Goal: Task Accomplishment & Management: Manage account settings

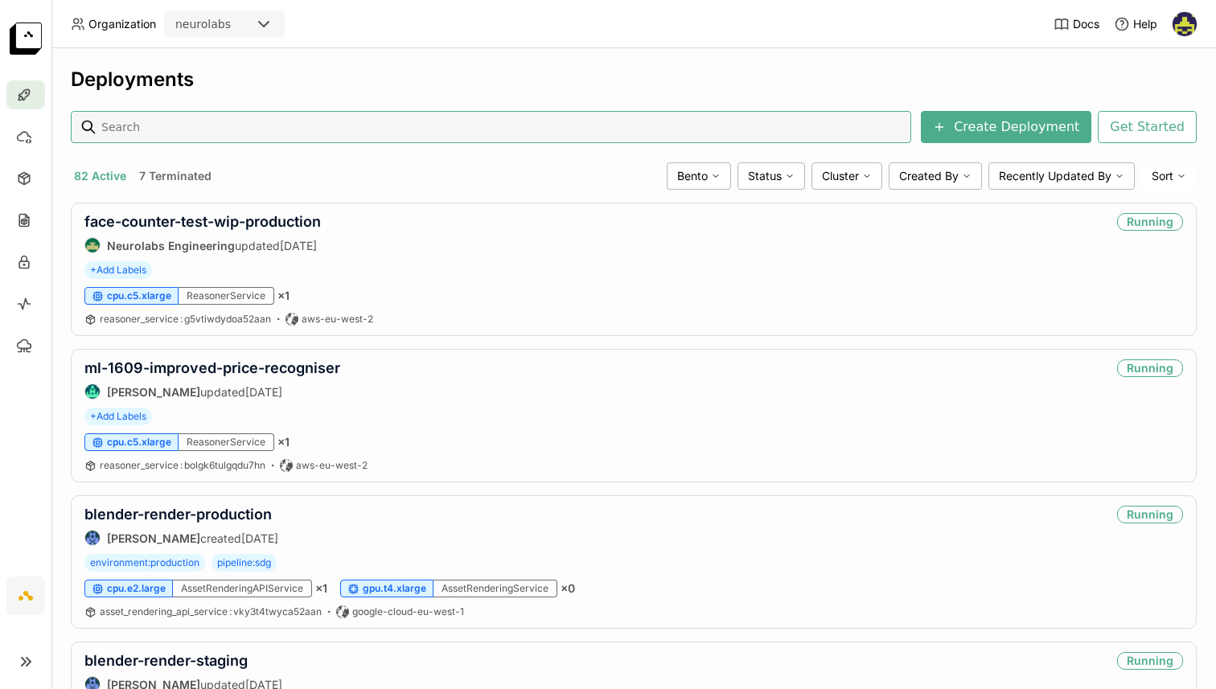
click at [224, 122] on input at bounding box center [502, 127] width 805 height 26
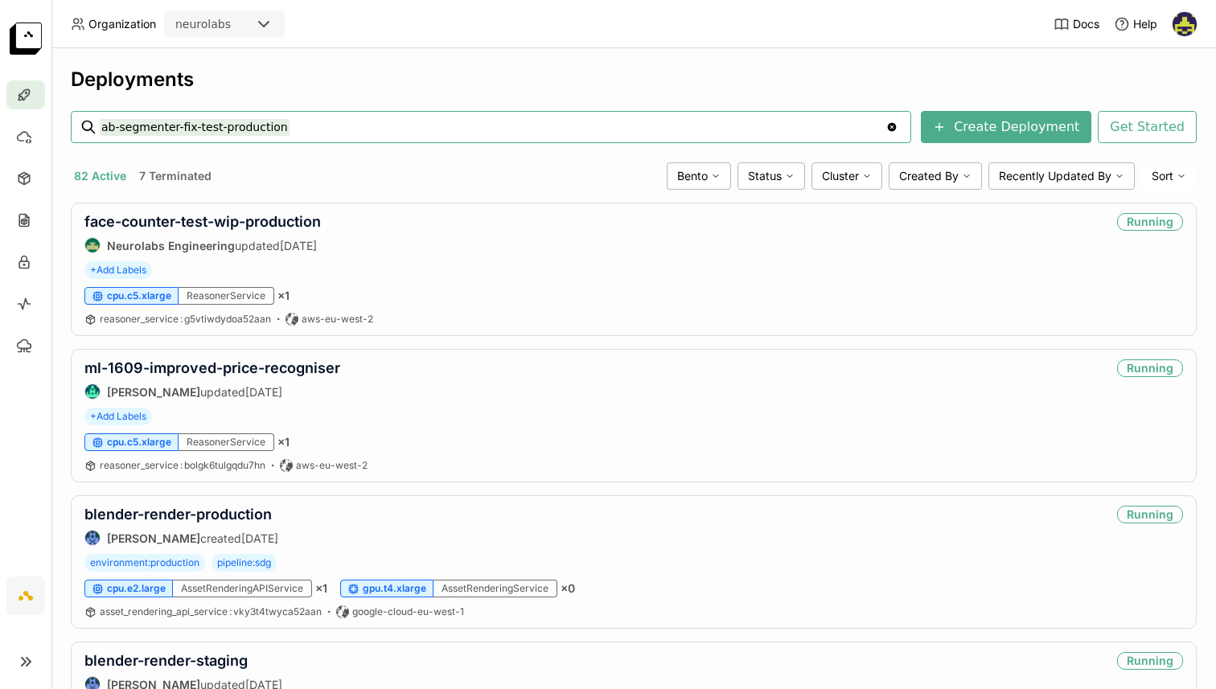
type input "ab-segmenter-fix-test-production"
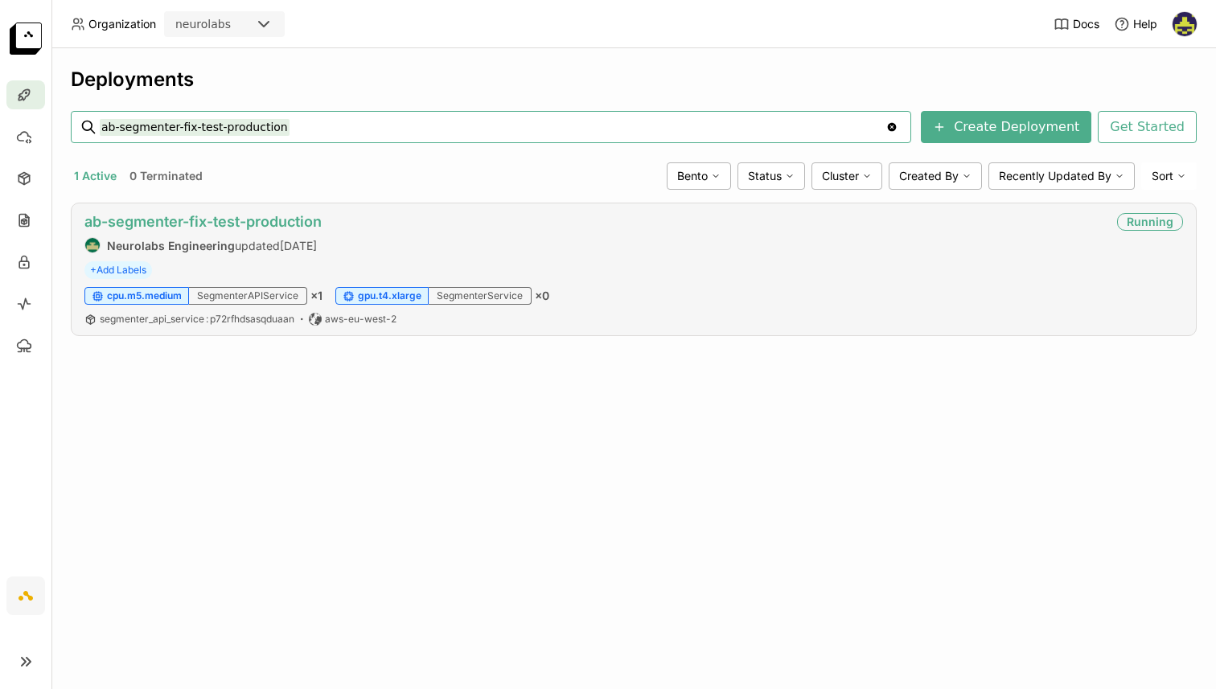
click at [208, 216] on link "ab-segmenter-fix-test-production" at bounding box center [202, 221] width 237 height 17
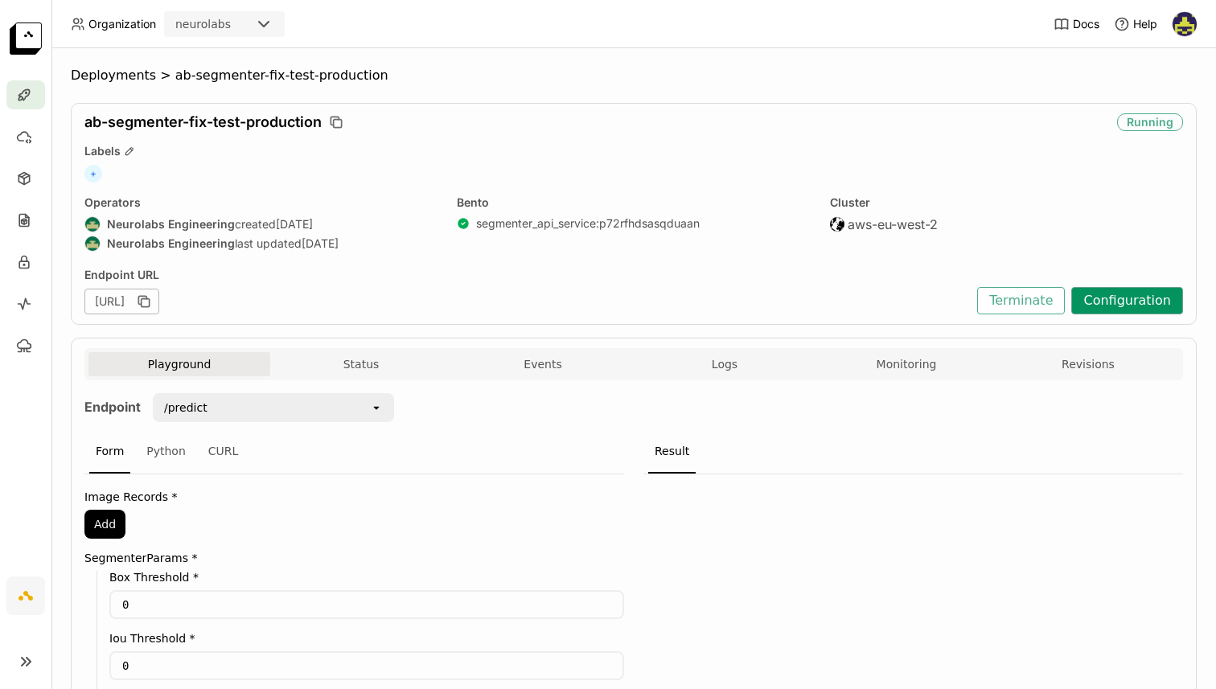
click at [1125, 297] on button "Configuration" at bounding box center [1128, 300] width 112 height 27
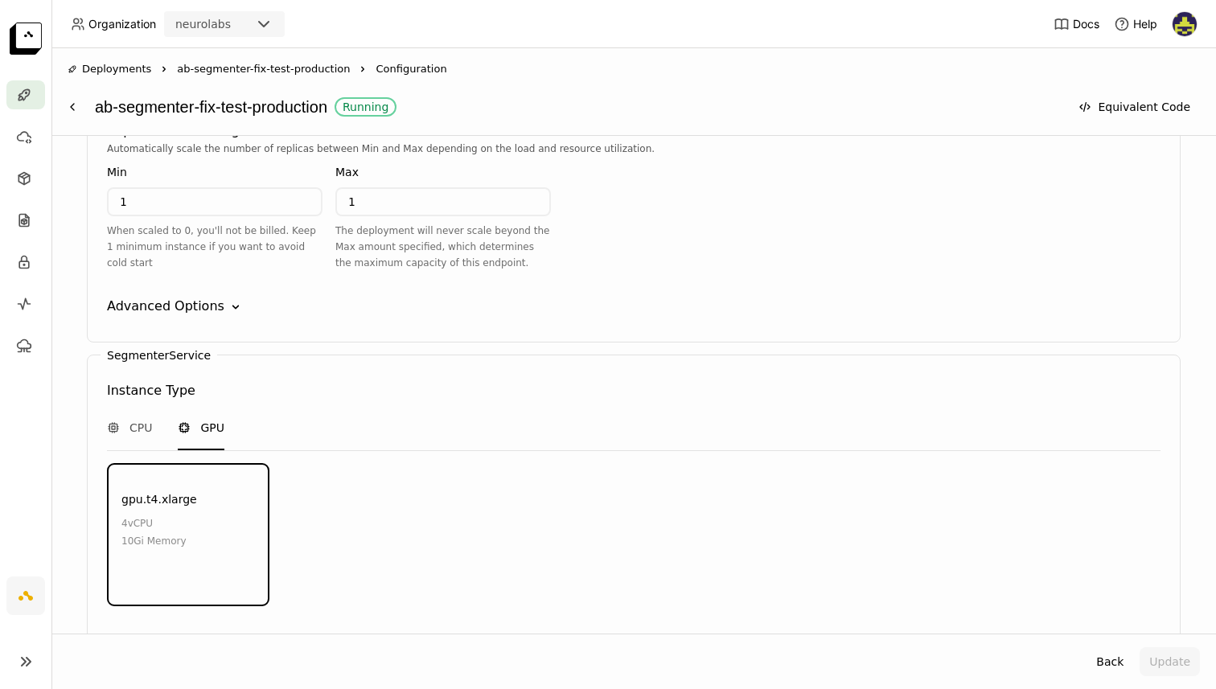
scroll to position [2039, 0]
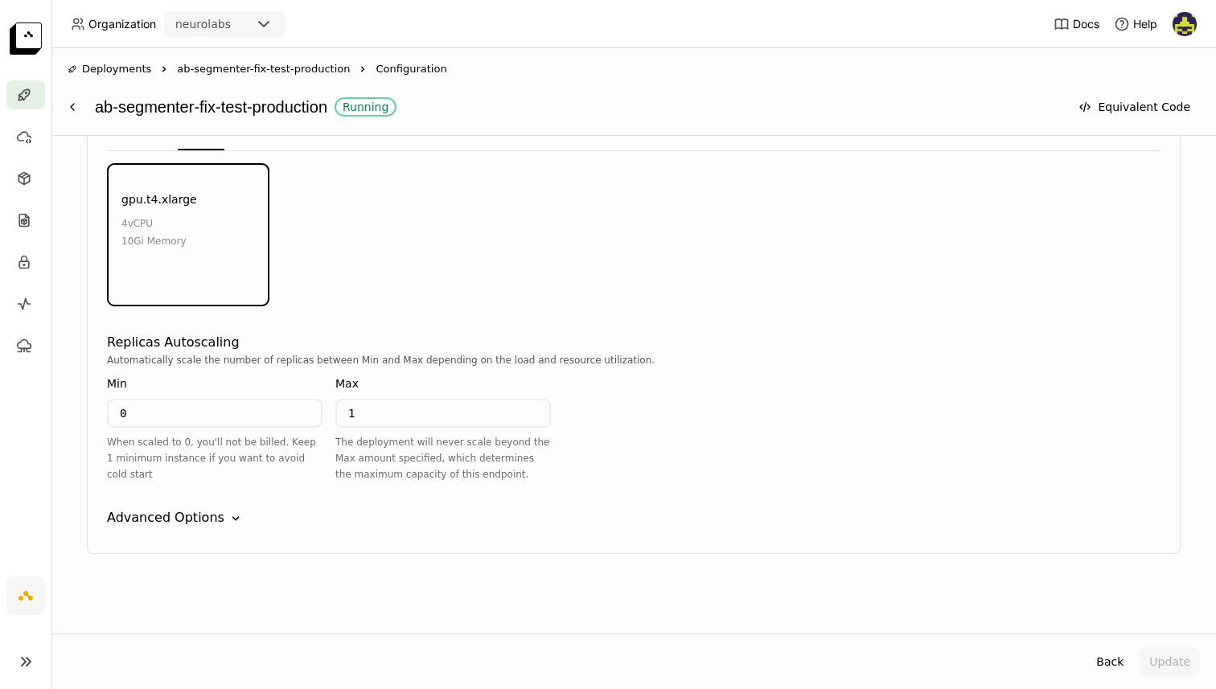
drag, startPoint x: 154, startPoint y: 393, endPoint x: 148, endPoint y: 408, distance: 16.6
click at [154, 395] on div "Min 0 When scaled to 0, you'll not be billed. Keep 1 minimum instance if you wa…" at bounding box center [215, 429] width 216 height 108
click at [149, 409] on input "0" at bounding box center [215, 414] width 212 height 26
type input "1"
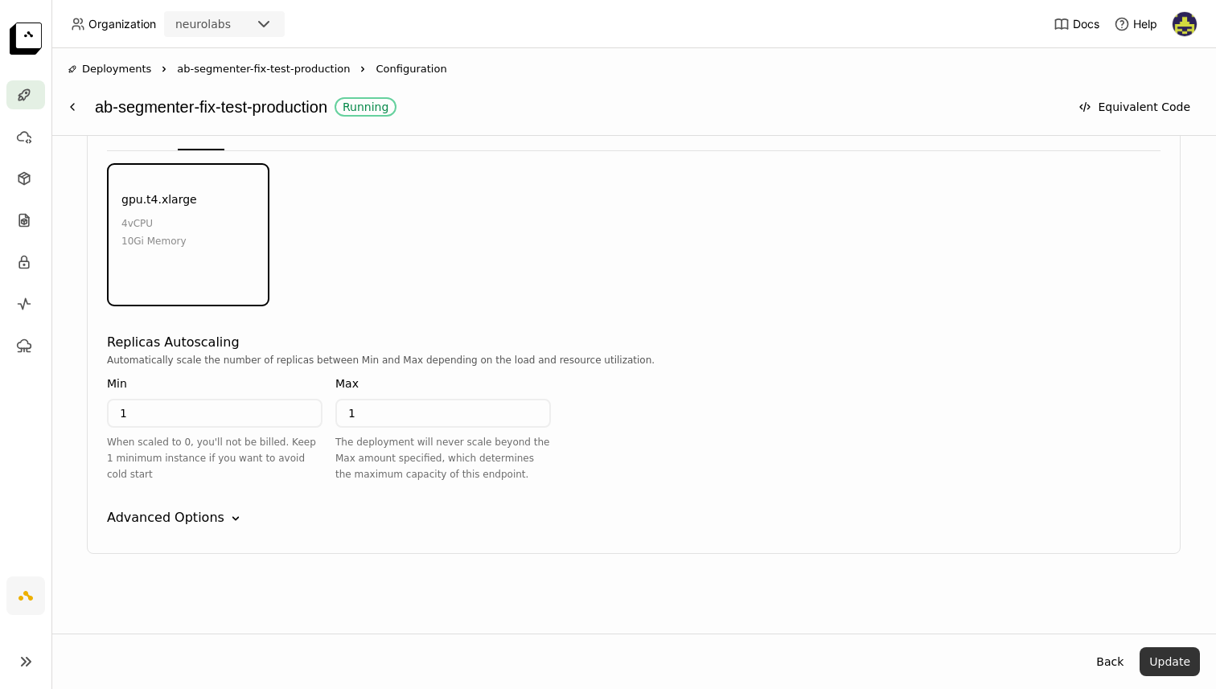
drag, startPoint x: 1170, startPoint y: 655, endPoint x: 1150, endPoint y: 656, distance: 19.4
click at [1170, 655] on button "Update" at bounding box center [1170, 662] width 60 height 29
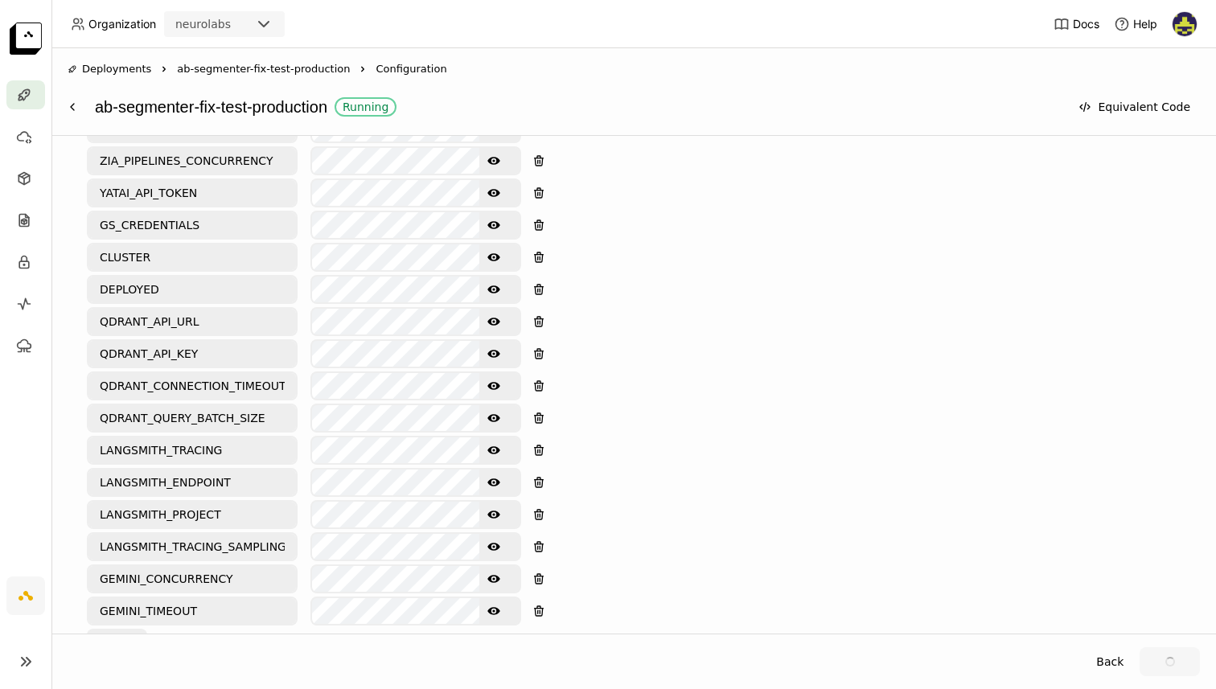
scroll to position [665, 0]
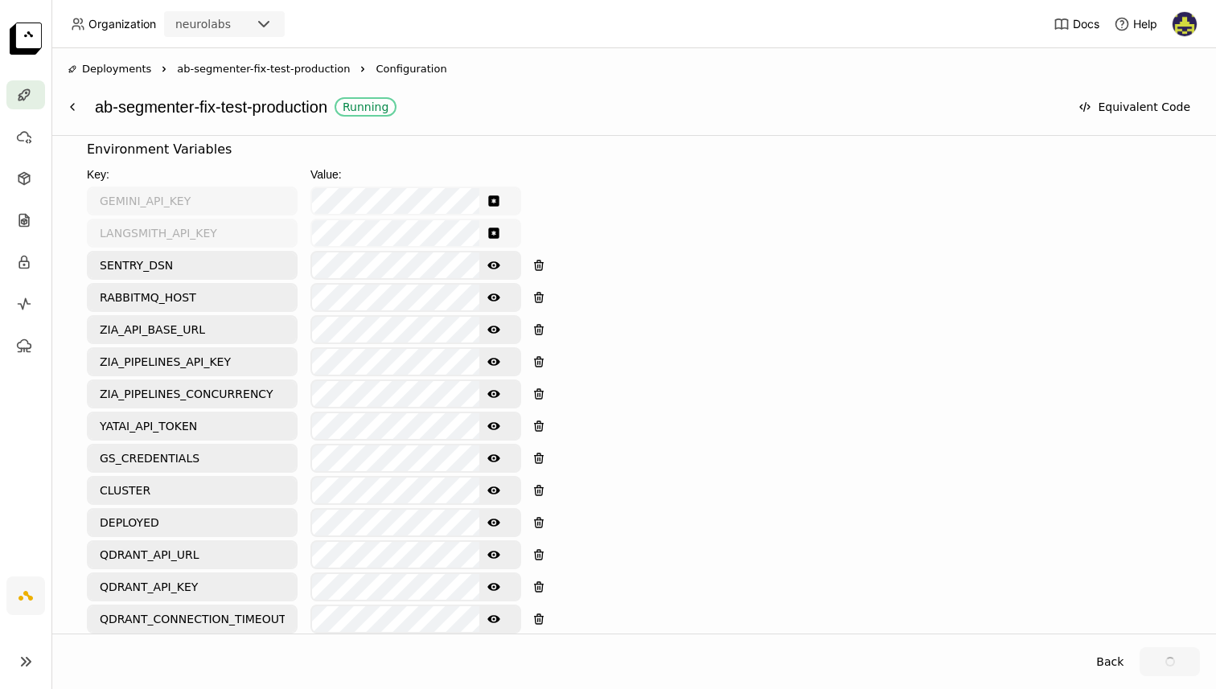
click at [292, 76] on span "ab-segmenter-fix-test-production" at bounding box center [263, 69] width 173 height 16
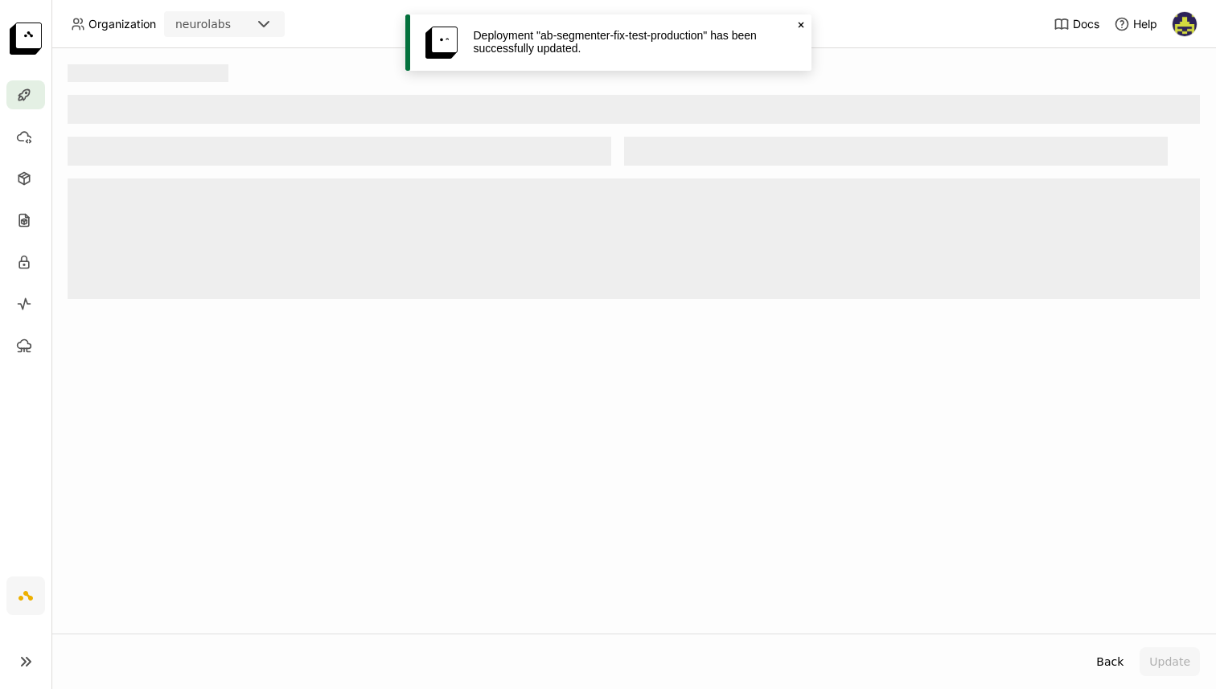
click at [800, 24] on icon at bounding box center [801, 26] width 6 height 6
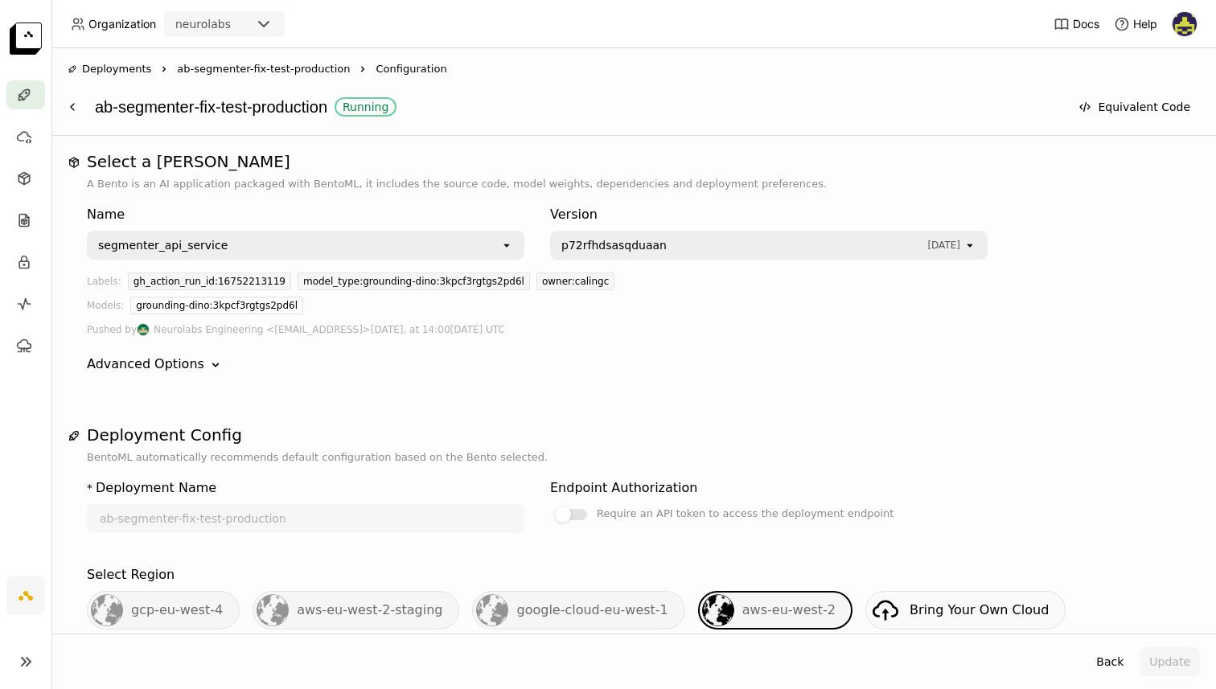
click at [242, 66] on span "ab-segmenter-fix-test-production" at bounding box center [263, 69] width 173 height 16
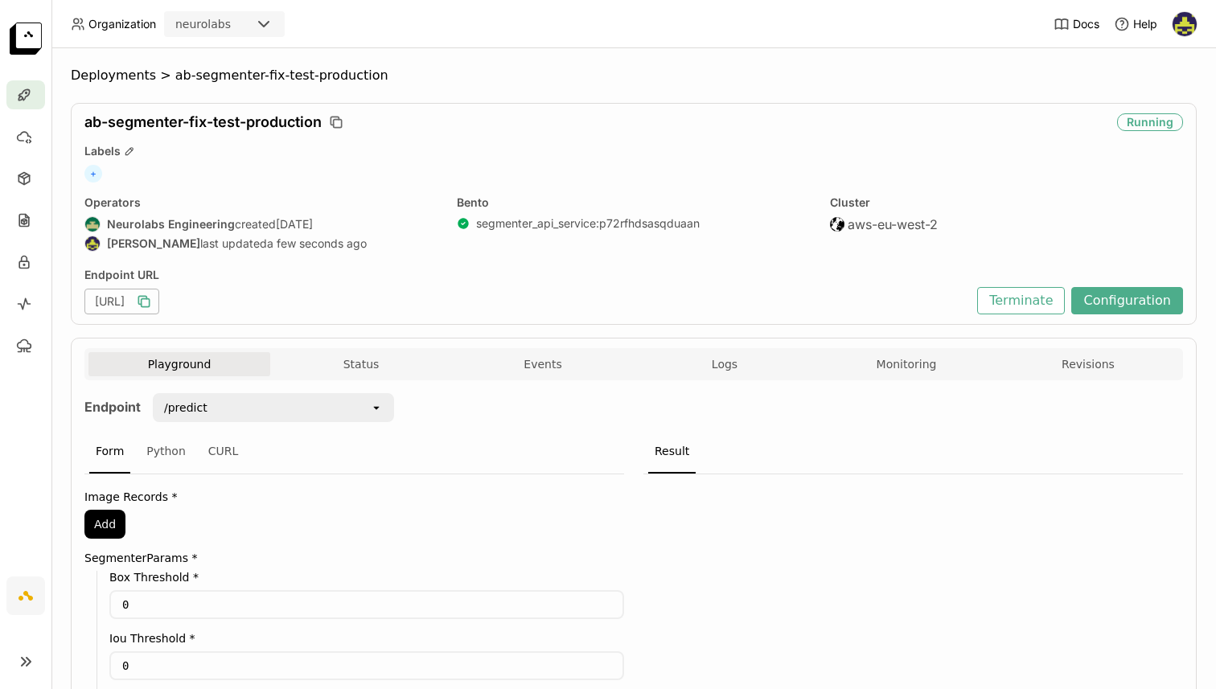
click at [146, 298] on icon "button" at bounding box center [142, 300] width 8 height 8
